Goal: Check status: Check status

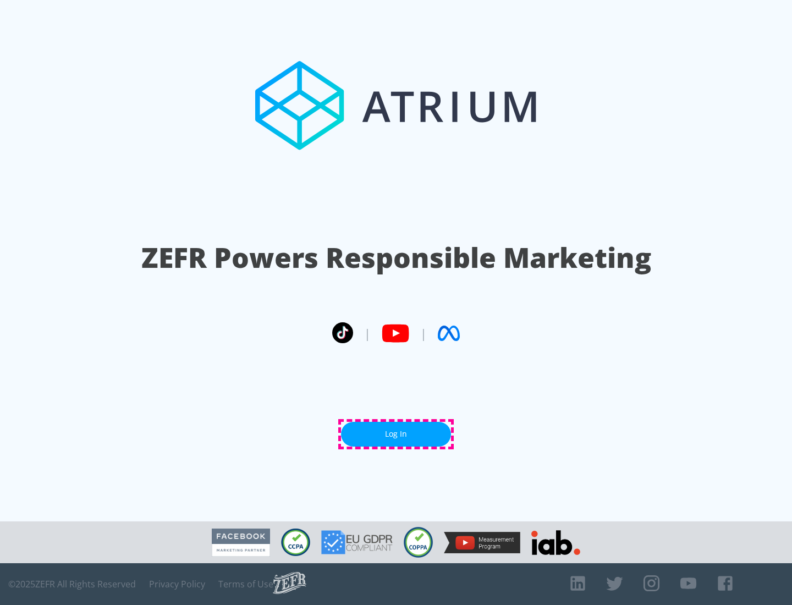
click at [396, 434] on link "Log In" at bounding box center [396, 434] width 110 height 25
